Goal: Transaction & Acquisition: Download file/media

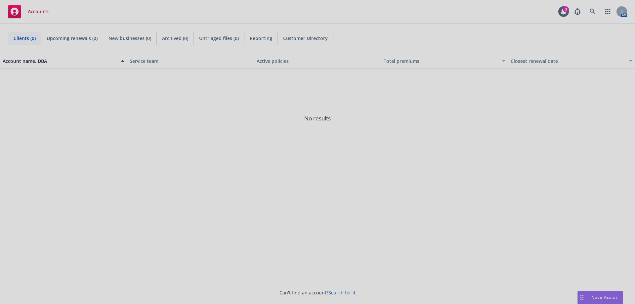
click at [597, 298] on div at bounding box center [317, 152] width 635 height 304
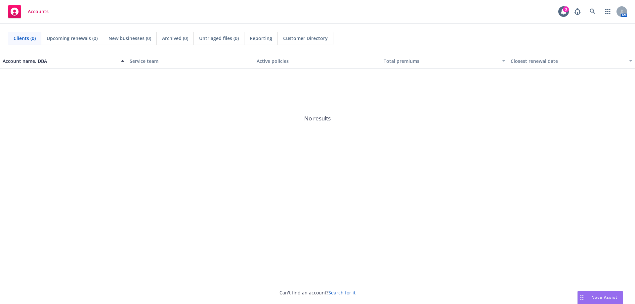
click at [582, 298] on icon "Drag to move" at bounding box center [581, 297] width 3 height 5
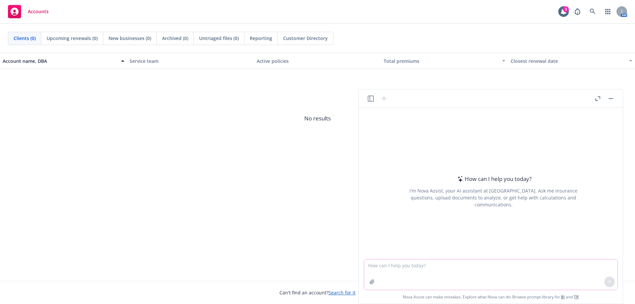
click at [430, 264] on textarea at bounding box center [490, 274] width 253 height 30
type textarea "Is Paradigm Acquision a public company?"
click at [608, 283] on icon at bounding box center [609, 281] width 5 height 5
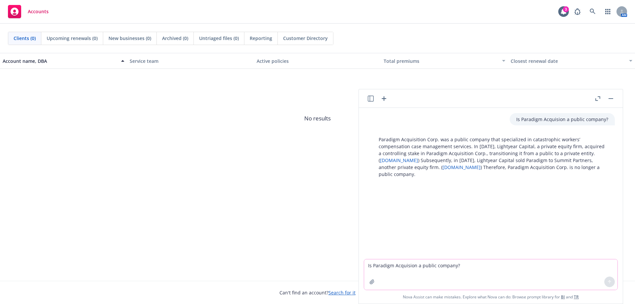
click at [421, 267] on textarea "Is Paradigm Acquision a public company?" at bounding box center [490, 274] width 253 height 30
type textarea "Good information, thank you."
click at [607, 279] on icon at bounding box center [609, 281] width 5 height 5
click at [391, 267] on textarea "Good information, thank you." at bounding box center [490, 274] width 253 height 30
type textarea "Is Zapier a public company?"
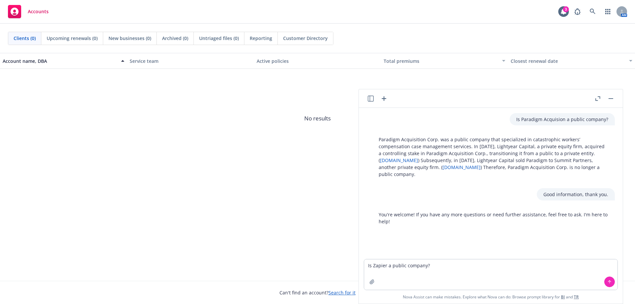
click at [609, 282] on icon at bounding box center [609, 281] width 5 height 5
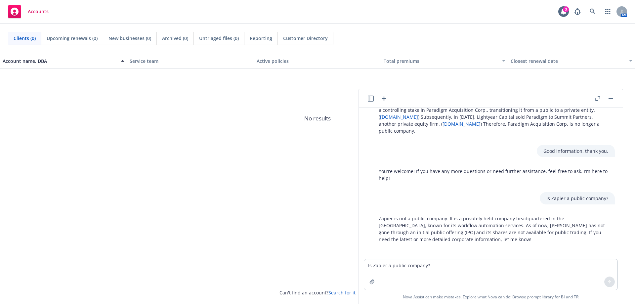
scroll to position [46, 0]
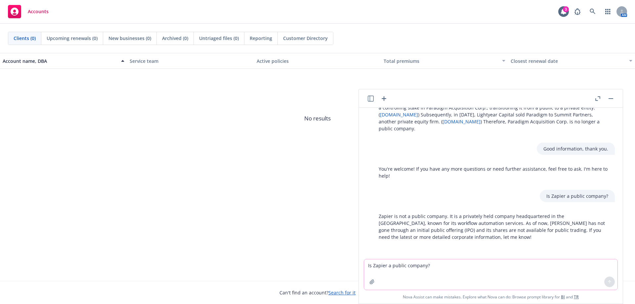
click at [426, 266] on textarea "Is Zapier a public company?" at bounding box center [490, 274] width 253 height 30
type textarea "Who is the CEO os Zapier?"
click at [608, 282] on icon at bounding box center [609, 281] width 5 height 5
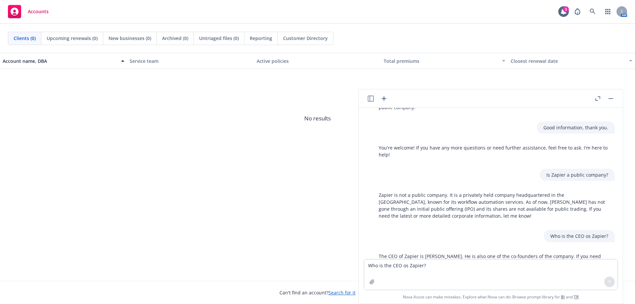
scroll to position [93, 0]
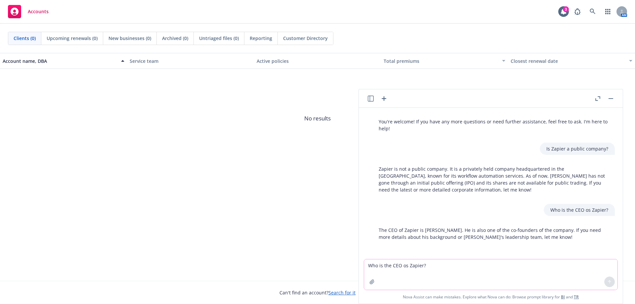
click at [471, 266] on textarea "Who is the CEO os Zapier?" at bounding box center [490, 274] width 253 height 30
type textarea "Where did [PERSON_NAME] go to college?"
click at [610, 283] on icon at bounding box center [609, 281] width 5 height 5
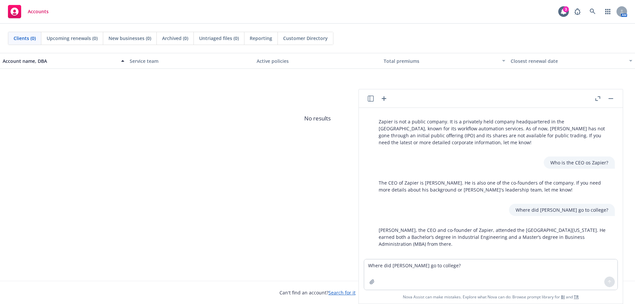
scroll to position [147, 0]
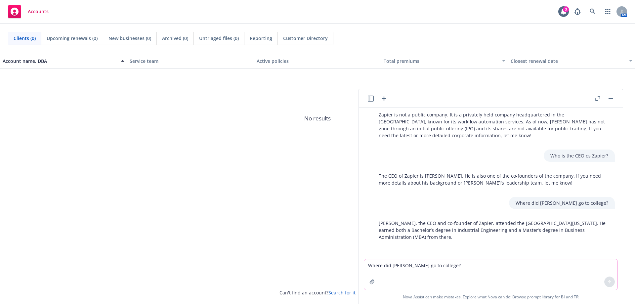
click at [417, 264] on textarea "Where did [PERSON_NAME] go to college?" at bounding box center [490, 274] width 253 height 30
type textarea "Do you have any information on [PERSON_NAME] at Newfront Insurance?"
click at [610, 282] on icon at bounding box center [609, 281] width 5 height 5
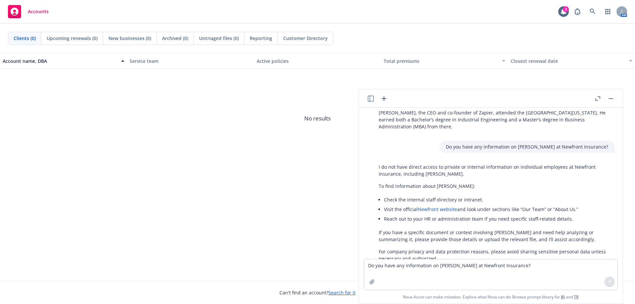
scroll to position [279, 0]
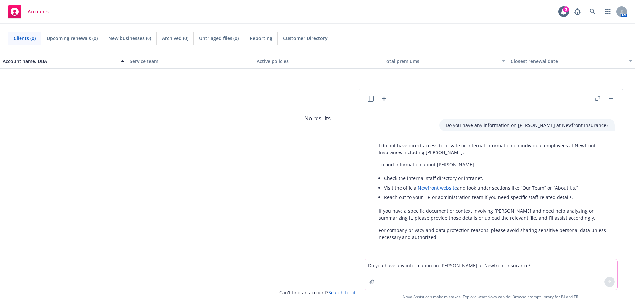
click at [439, 265] on textarea "Do you have any information on [PERSON_NAME] at Newfront Insurance?" at bounding box center [490, 274] width 253 height 30
type textarea "What is the valuation for Newfront Insurance?"
click at [608, 281] on icon at bounding box center [609, 280] width 3 height 1
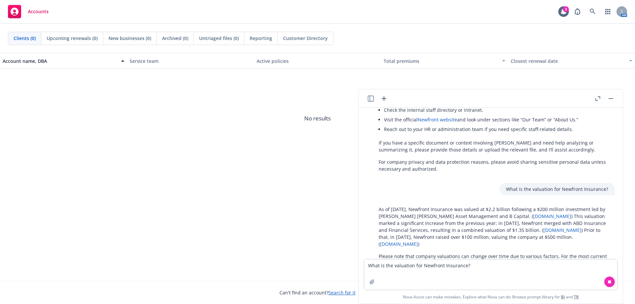
scroll to position [373, 0]
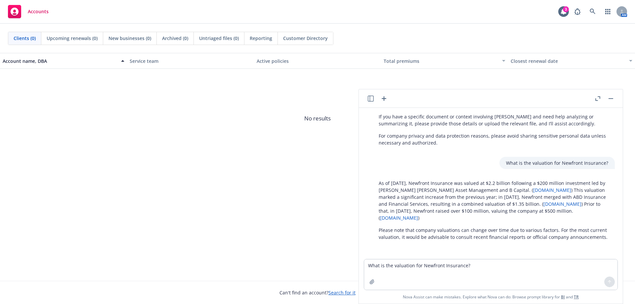
click at [611, 98] on button "button" at bounding box center [611, 99] width 8 height 8
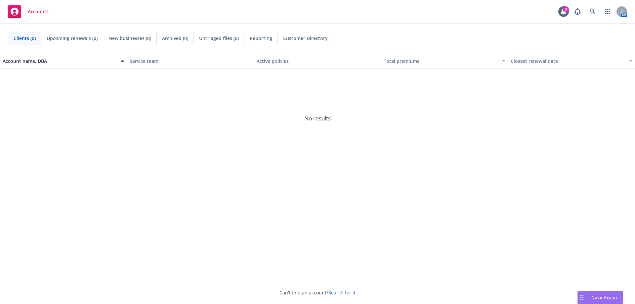
click at [41, 12] on span "Accounts" at bounding box center [38, 11] width 21 height 5
click at [36, 10] on span "Accounts" at bounding box center [38, 11] width 21 height 5
click at [14, 10] on rect at bounding box center [14, 11] width 13 height 13
click at [591, 11] on icon at bounding box center [593, 12] width 6 height 6
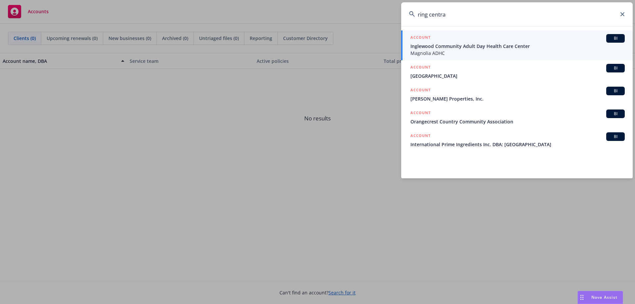
type input "ring central"
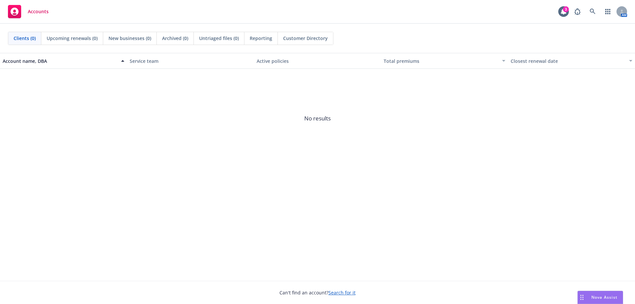
click at [26, 38] on span "Clients (0)" at bounding box center [25, 38] width 22 height 7
click at [592, 11] on icon at bounding box center [593, 12] width 6 height 6
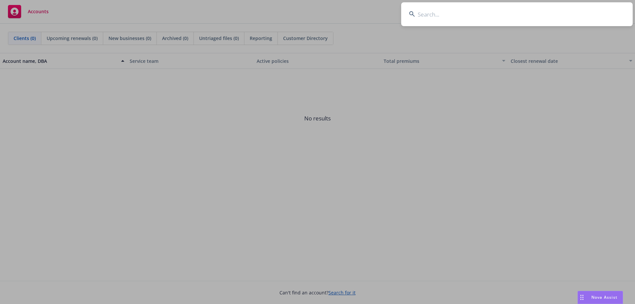
click at [464, 12] on input at bounding box center [516, 14] width 231 height 24
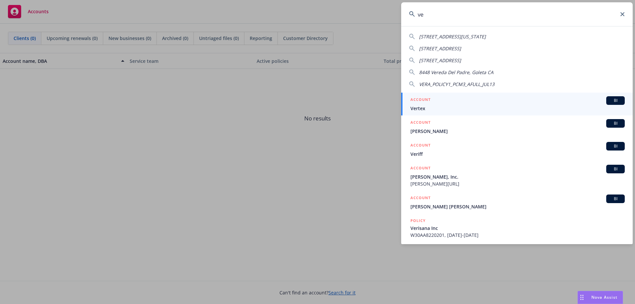
type input "v"
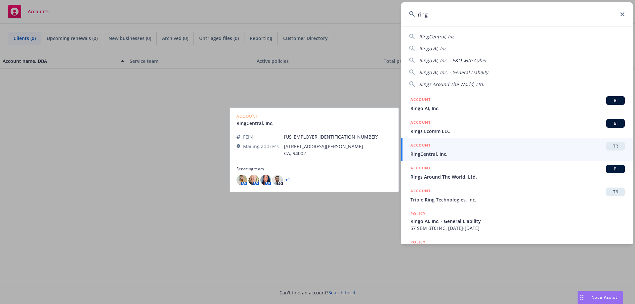
type input "ring"
click at [424, 154] on span "RingCentral, Inc." at bounding box center [517, 153] width 214 height 7
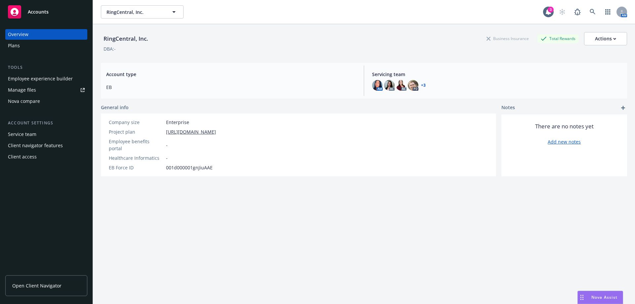
click at [13, 44] on div "Plans" at bounding box center [14, 45] width 12 height 11
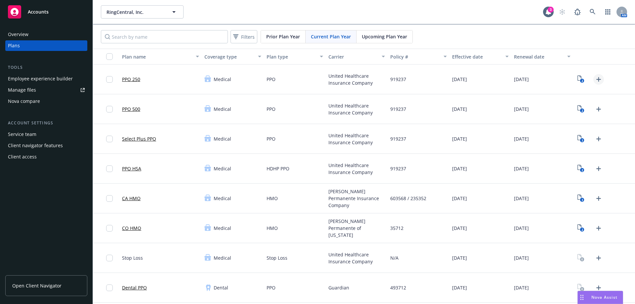
click at [595, 78] on icon "Upload Plan Documents" at bounding box center [599, 79] width 8 height 8
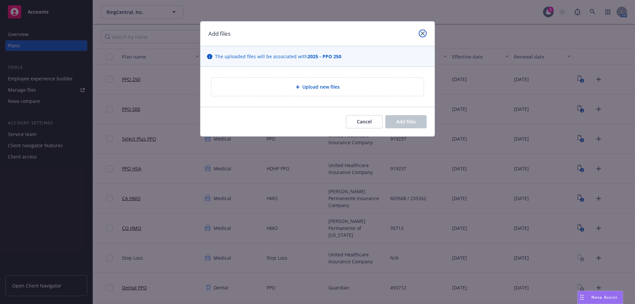
click at [423, 31] on icon "close" at bounding box center [423, 33] width 4 height 4
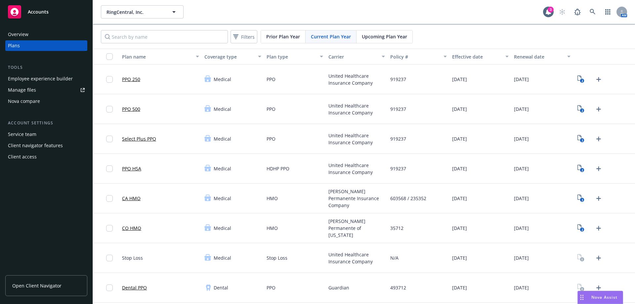
click at [134, 79] on link "PPO 250" at bounding box center [131, 79] width 18 height 7
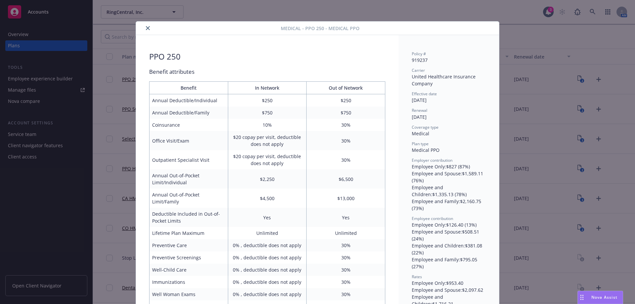
click at [146, 27] on icon "close" at bounding box center [148, 28] width 4 height 4
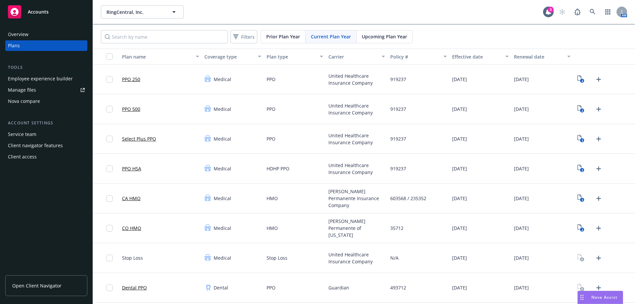
click at [373, 38] on span "Upcoming Plan Year" at bounding box center [384, 36] width 45 height 7
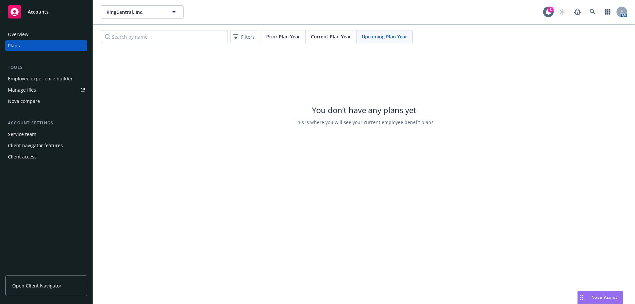
click at [334, 38] on span "Current Plan Year" at bounding box center [331, 36] width 40 height 7
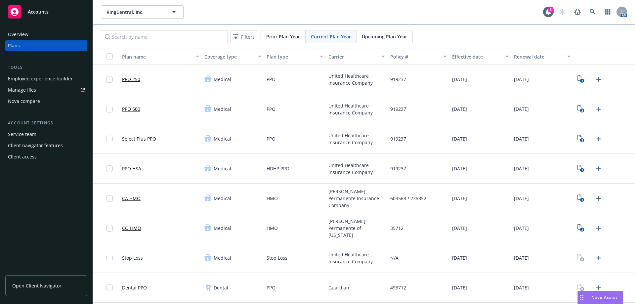
click at [290, 37] on span "Prior Plan Year" at bounding box center [283, 36] width 34 height 7
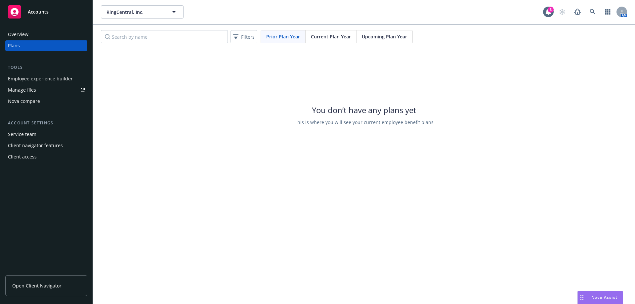
click at [323, 37] on span "Current Plan Year" at bounding box center [331, 36] width 40 height 7
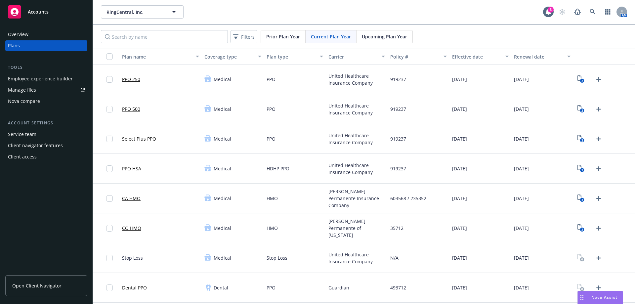
click at [130, 80] on link "PPO 250" at bounding box center [131, 79] width 18 height 7
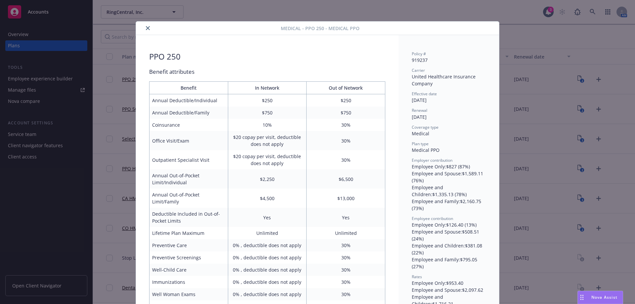
click at [146, 27] on icon "close" at bounding box center [148, 28] width 4 height 4
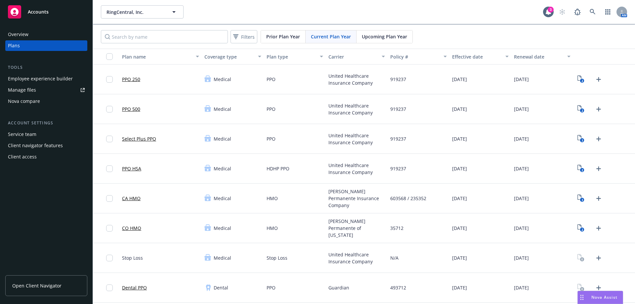
click at [223, 79] on span "Medical" at bounding box center [223, 79] width 18 height 7
click at [207, 78] on icon at bounding box center [208, 78] width 6 height 2
click at [577, 79] on icon "2" at bounding box center [580, 79] width 7 height 8
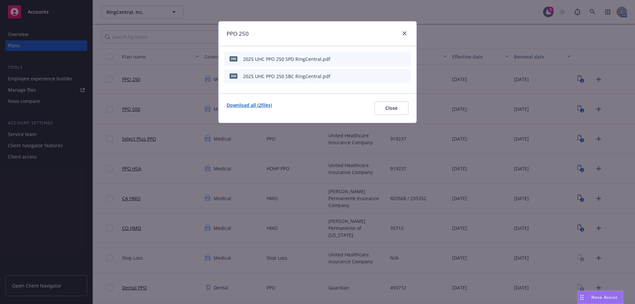
click at [262, 105] on link "Download all ( 2 files)" at bounding box center [248, 108] width 45 height 13
click at [404, 33] on icon "close" at bounding box center [404, 33] width 4 height 4
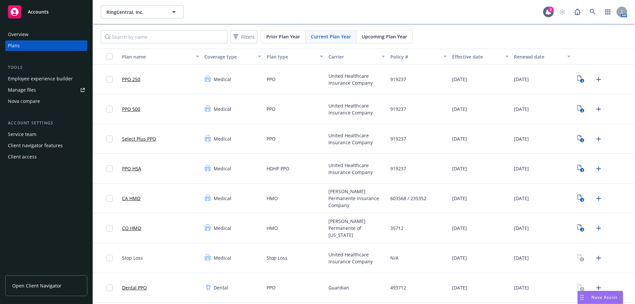
click at [130, 110] on link "PPO 500" at bounding box center [131, 108] width 18 height 7
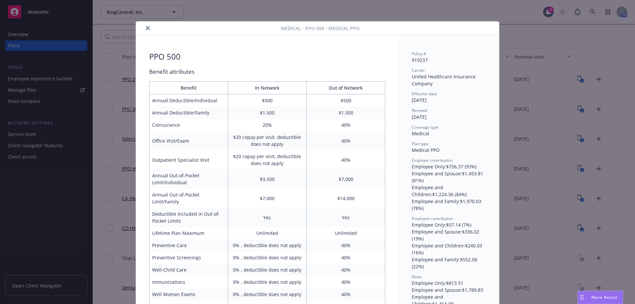
scroll to position [20, 0]
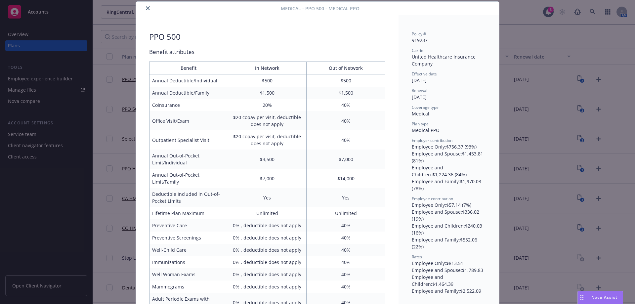
click at [130, 110] on div "Medical - PPO 500 - Medical PPO PPO 500 Benefit attributes Benefit In Network O…" at bounding box center [317, 152] width 635 height 304
click at [504, 82] on div "Medical - PPO 500 - Medical PPO PPO 500 Benefit attributes Benefit In Network O…" at bounding box center [317, 152] width 635 height 304
click at [146, 8] on icon "close" at bounding box center [148, 8] width 4 height 4
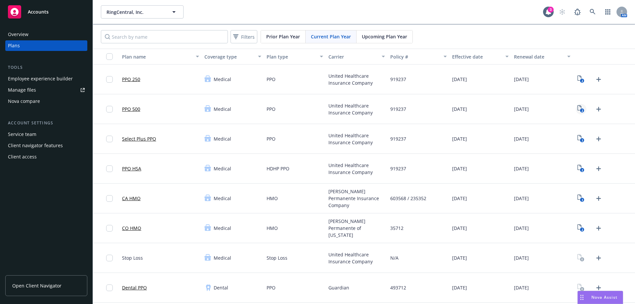
click at [577, 109] on icon "2" at bounding box center [580, 109] width 7 height 8
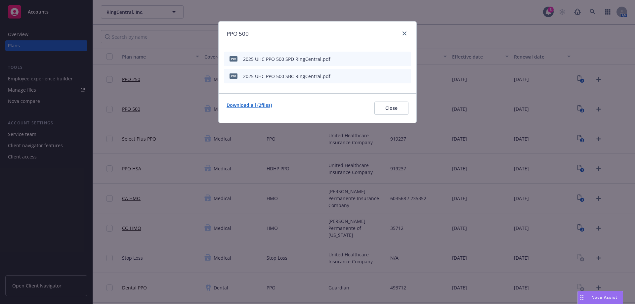
click at [250, 105] on link "Download all ( 2 files)" at bounding box center [248, 108] width 45 height 13
click at [388, 108] on span "Close" at bounding box center [391, 108] width 12 height 6
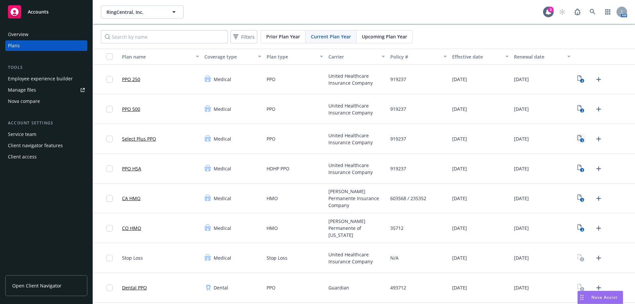
click at [580, 139] on rect "View Plan Documents" at bounding box center [582, 140] width 4 height 4
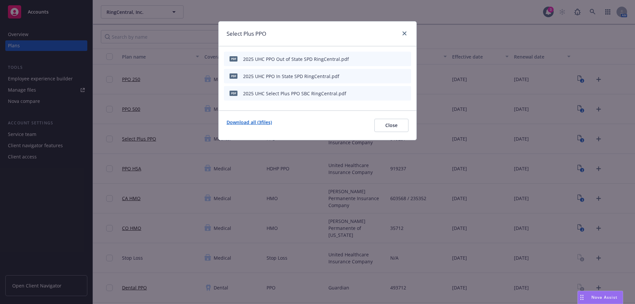
click at [256, 122] on link "Download all ( 3 files)" at bounding box center [248, 125] width 45 height 13
click at [394, 124] on span "Close" at bounding box center [391, 125] width 12 height 6
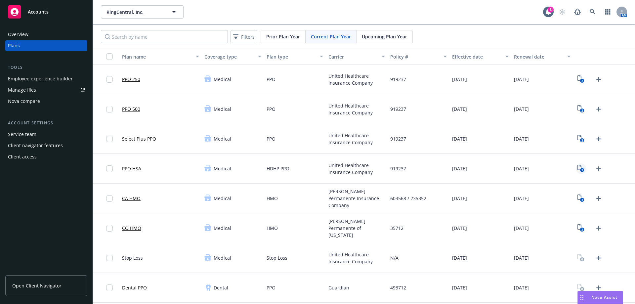
click at [577, 170] on icon "2" at bounding box center [580, 169] width 7 height 8
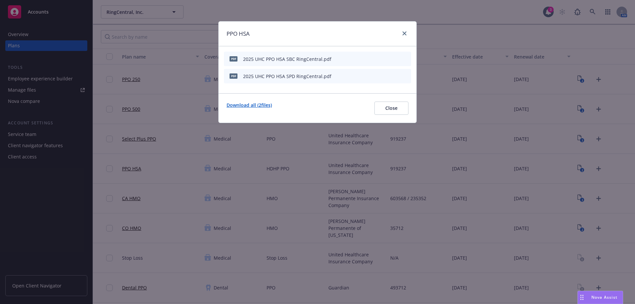
click at [239, 105] on link "Download all ( 2 files)" at bounding box center [248, 108] width 45 height 13
drag, startPoint x: 397, startPoint y: 106, endPoint x: 387, endPoint y: 107, distance: 10.0
click at [397, 106] on span "Close" at bounding box center [391, 108] width 12 height 6
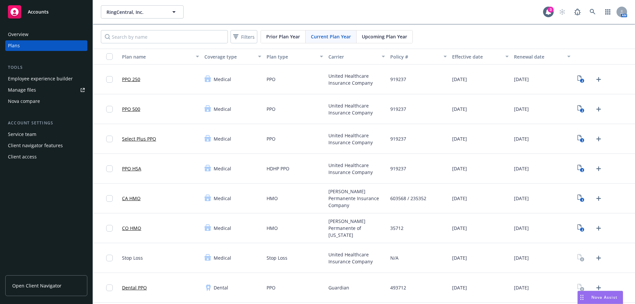
click at [133, 80] on link "PPO 250" at bounding box center [131, 79] width 18 height 7
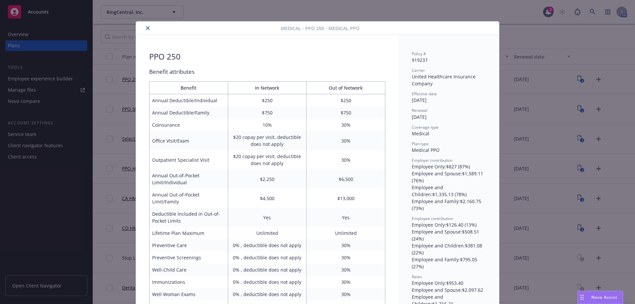
scroll to position [20, 0]
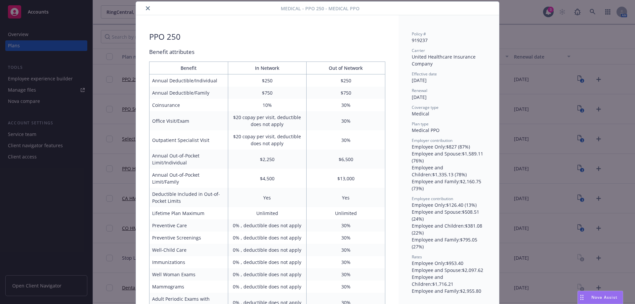
click at [223, 129] on td "Office Visit/Exam" at bounding box center [188, 120] width 79 height 19
click at [146, 8] on icon "close" at bounding box center [148, 8] width 4 height 4
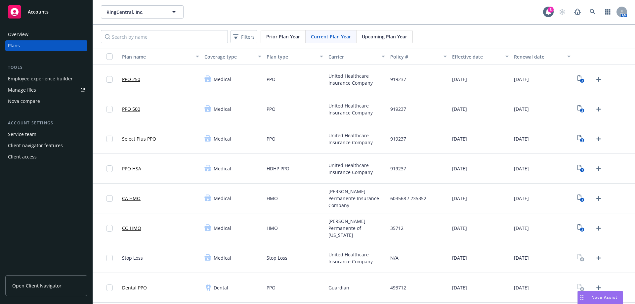
click at [22, 34] on div "Overview" at bounding box center [18, 34] width 21 height 11
